Goal: Use online tool/utility: Utilize a website feature to perform a specific function

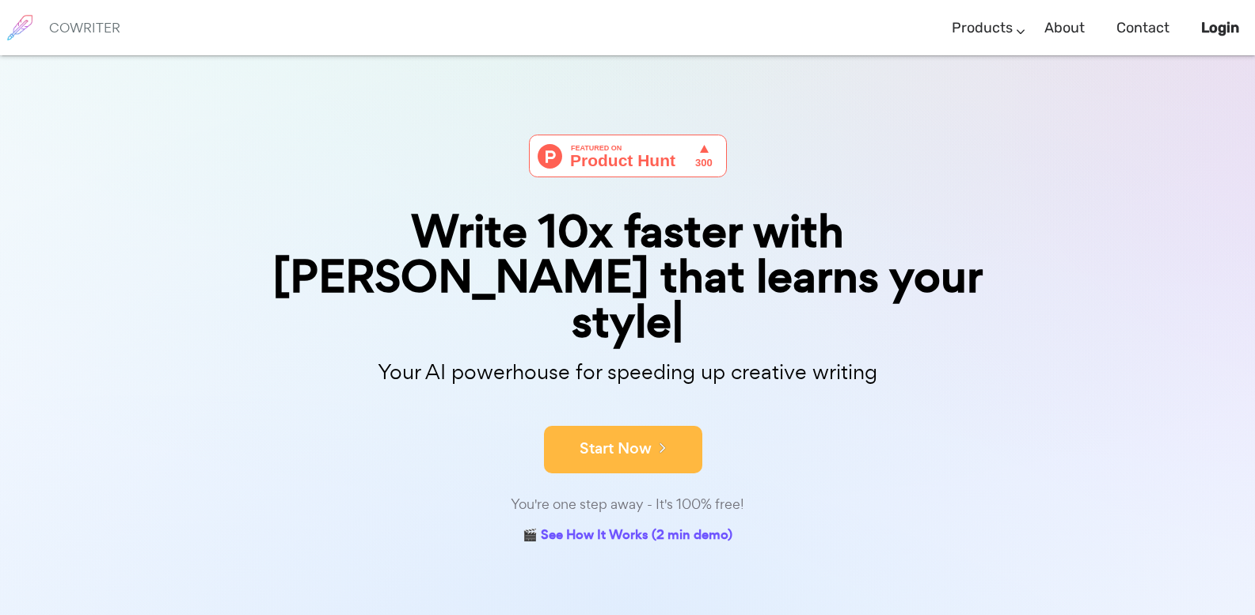
click at [631, 426] on button "Start Now" at bounding box center [623, 449] width 158 height 47
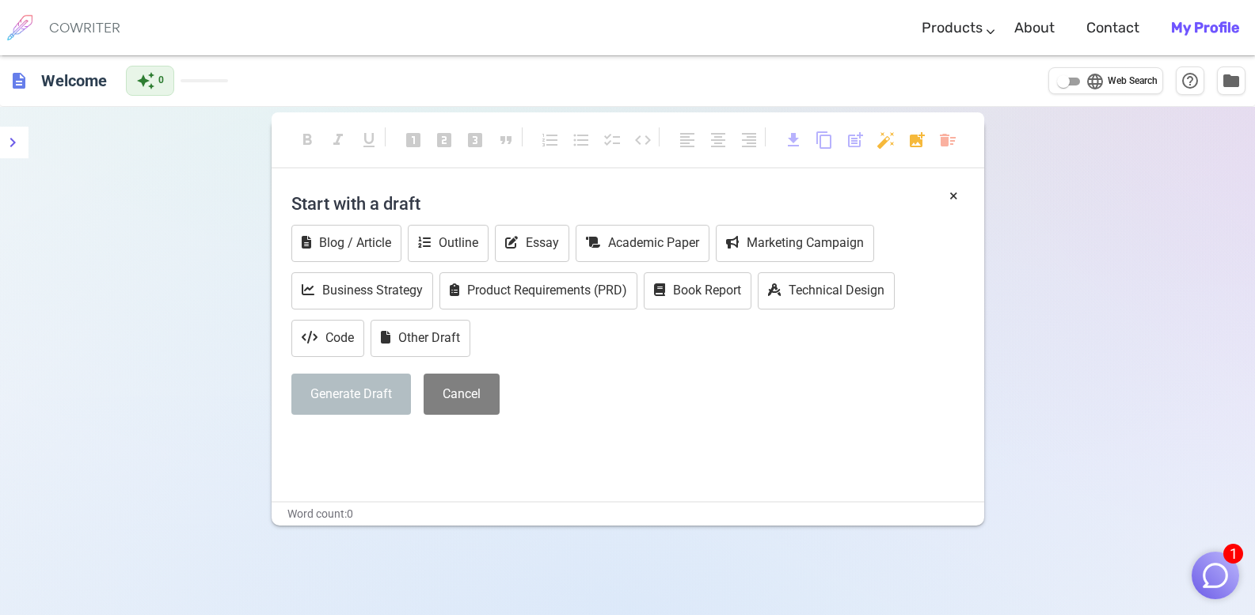
click at [363, 394] on button "Generate Draft" at bounding box center [351, 395] width 120 height 42
click at [453, 454] on p "﻿" at bounding box center [627, 443] width 673 height 23
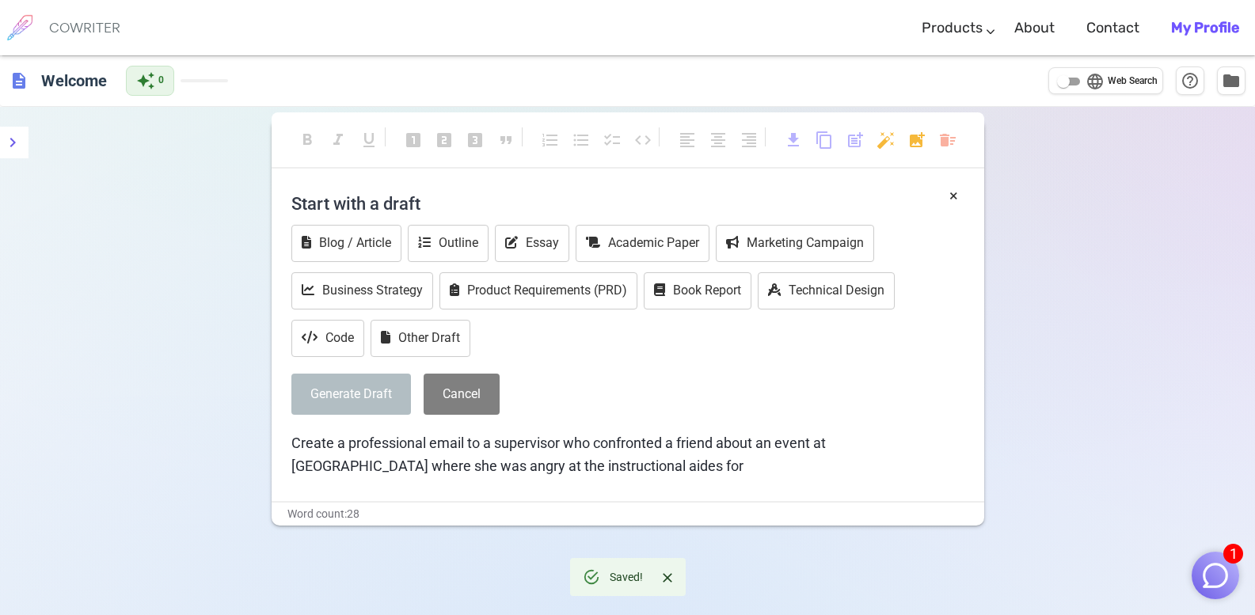
click at [453, 454] on p "Create a professional email to a supervisor who confronted a friend about an ev…" at bounding box center [627, 455] width 673 height 46
click at [686, 459] on p "Create a professional email to a supervisor who confronted a friend about an ev…" at bounding box center [627, 455] width 673 height 46
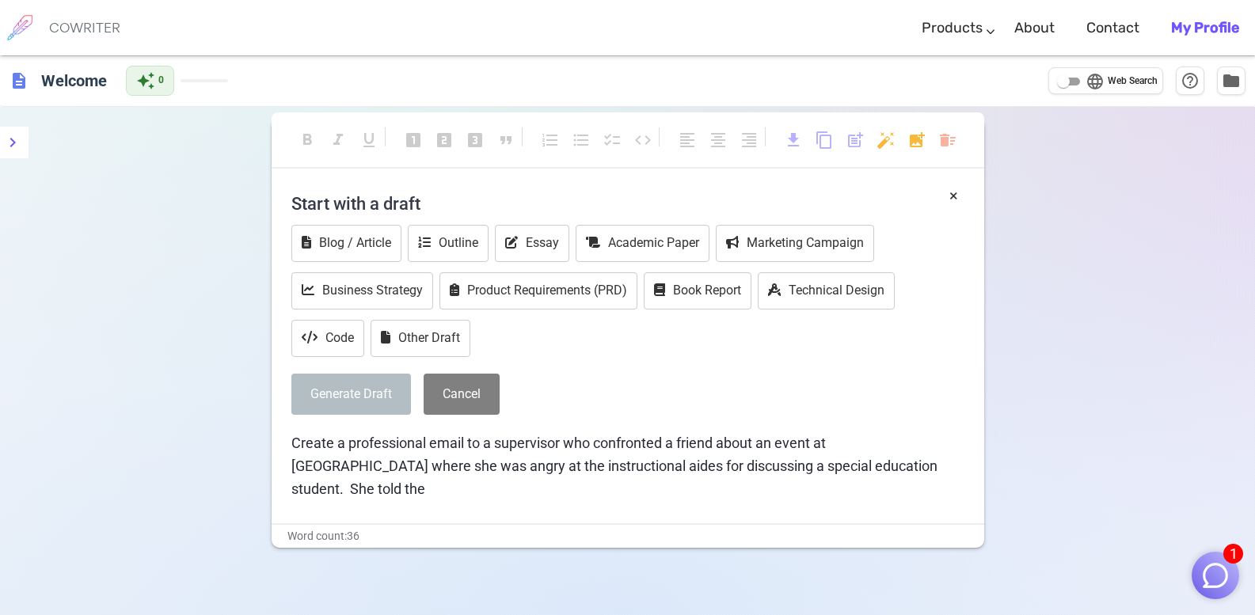
click at [713, 444] on span "Create a professional email to a supervisor who confronted a friend about an ev…" at bounding box center [615, 466] width 649 height 63
click at [496, 491] on p "Create a professional email to a supervisor who confronted [PERSON_NAME], the p…" at bounding box center [627, 466] width 673 height 68
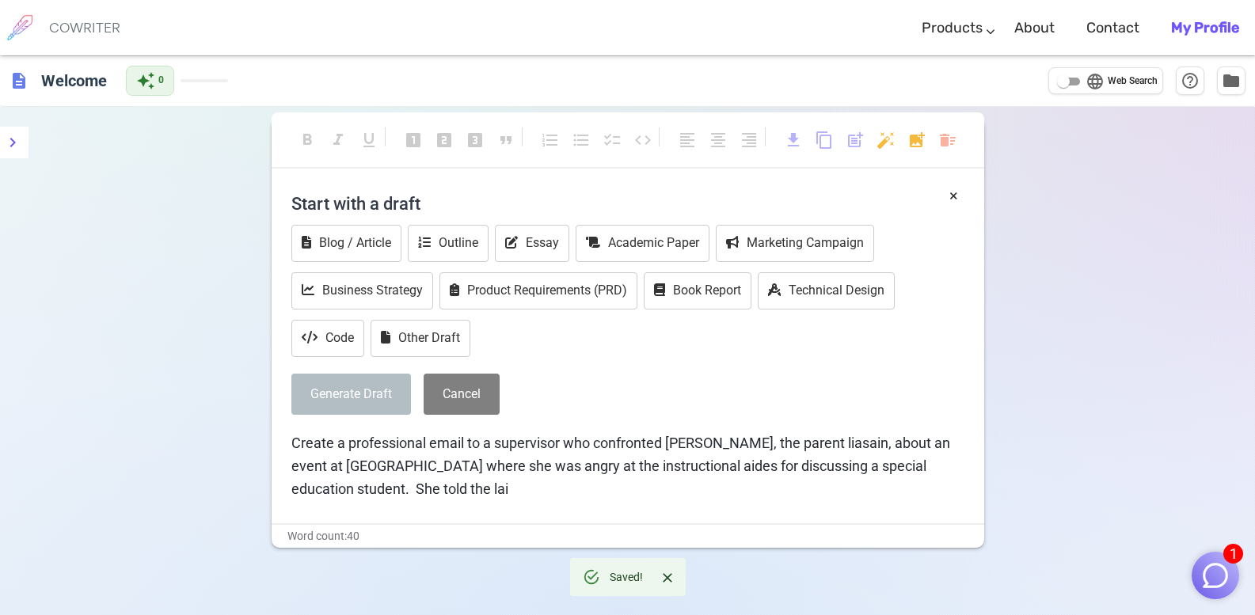
click at [828, 519] on div "× Start with a draft Blog / Article Outline Essay Academic Paper Marketing Camp…" at bounding box center [628, 353] width 712 height 339
click at [788, 511] on div "× Start with a draft Blog / Article Outline Essay Academic Paper Marketing Camp…" at bounding box center [628, 353] width 712 height 339
click at [503, 497] on span "Create a professional email to a supervisor who confronted [PERSON_NAME], the p…" at bounding box center [622, 466] width 662 height 63
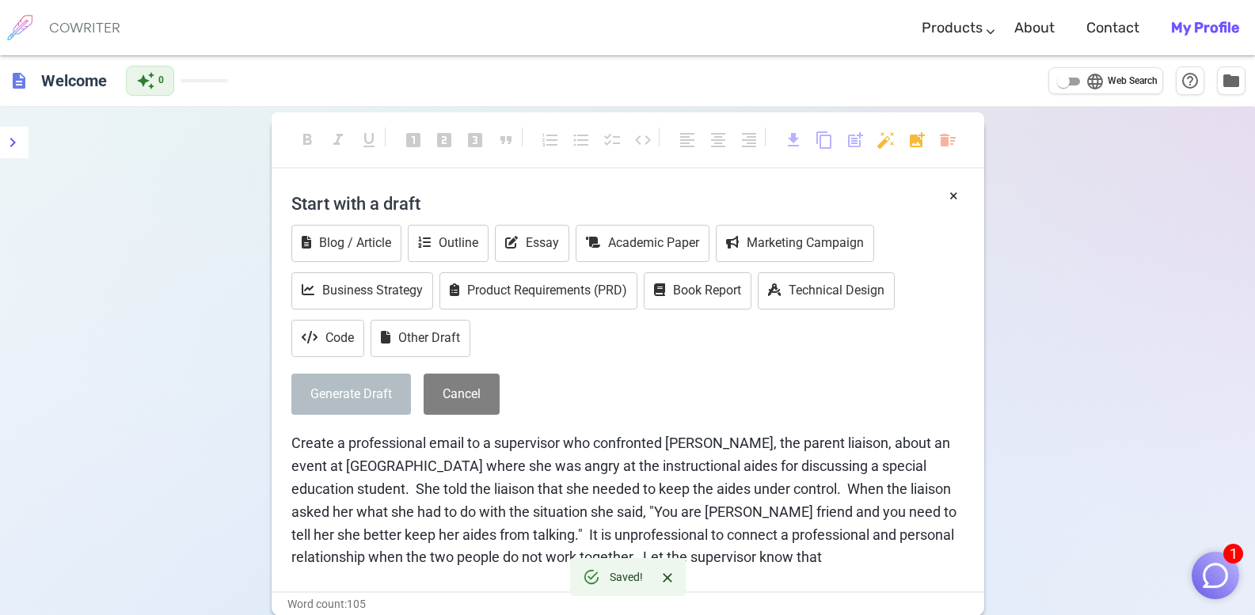
click at [492, 532] on span "Create a professional email to a supervisor who confronted [PERSON_NAME], the p…" at bounding box center [625, 500] width 668 height 131
click at [486, 538] on span "Create a professional email to a supervisor who confronted [PERSON_NAME], the p…" at bounding box center [625, 500] width 668 height 131
click at [840, 555] on p "Create a professional email to a supervisor who confronted [PERSON_NAME], the p…" at bounding box center [627, 500] width 673 height 137
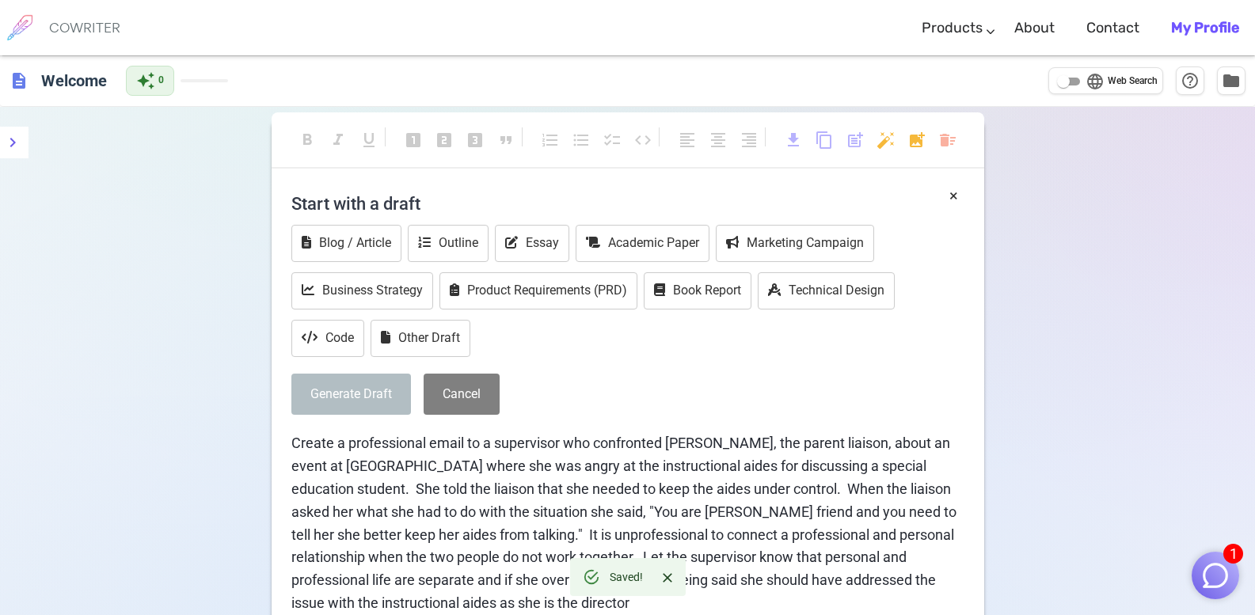
click at [636, 605] on p "Create a professional email to a supervisor who confronted [PERSON_NAME], the p…" at bounding box center [627, 523] width 673 height 182
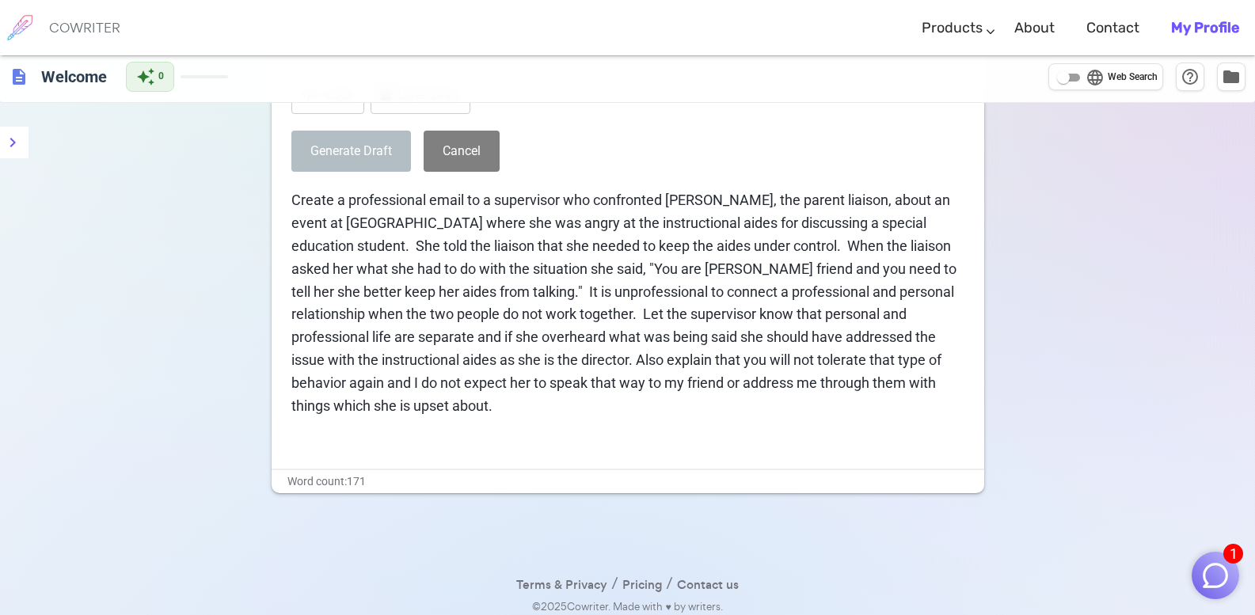
scroll to position [251, 0]
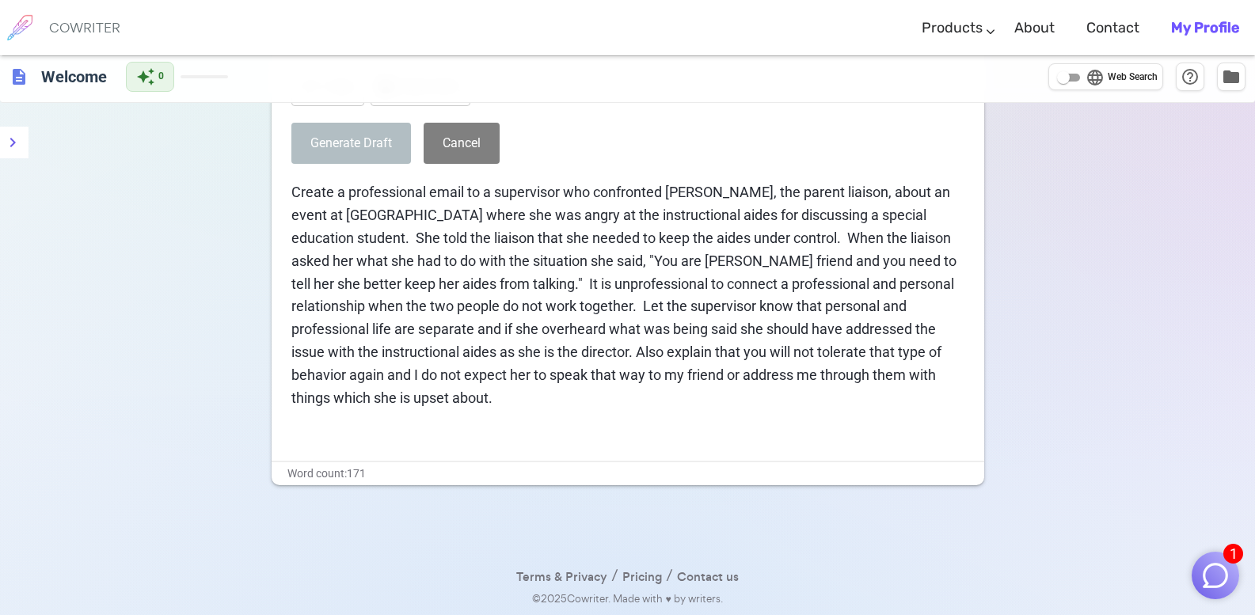
click at [360, 143] on button "Generate Draft" at bounding box center [351, 144] width 120 height 42
click at [345, 136] on button "Generate Draft" at bounding box center [351, 144] width 120 height 42
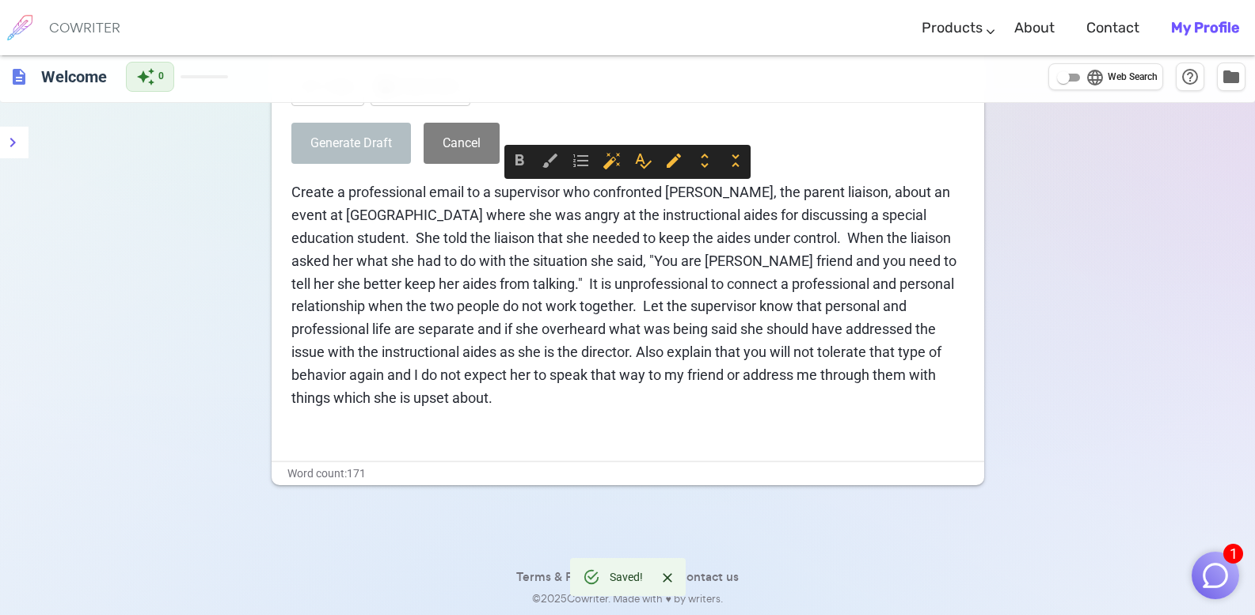
drag, startPoint x: 500, startPoint y: 407, endPoint x: 278, endPoint y: 192, distance: 309.0
click at [278, 192] on div "× Start with a draft Blog / Article Outline Essay Academic Paper Marketing Camp…" at bounding box center [628, 197] width 712 height 527
copy span "Create a professional email to a supervisor who confronted [PERSON_NAME], the p…"
